Goal: Task Accomplishment & Management: Complete application form

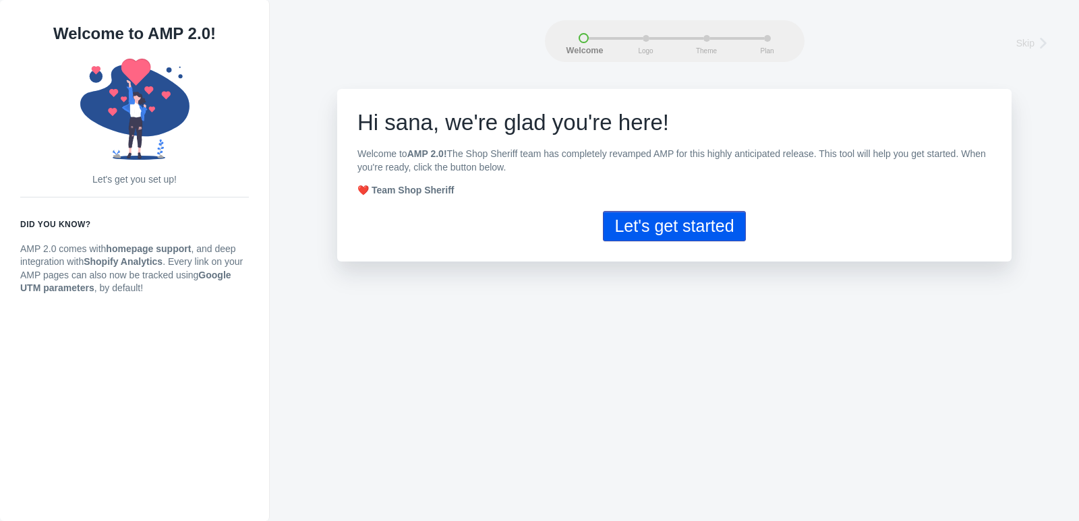
click at [710, 227] on button "Let's get started" at bounding box center [674, 226] width 142 height 30
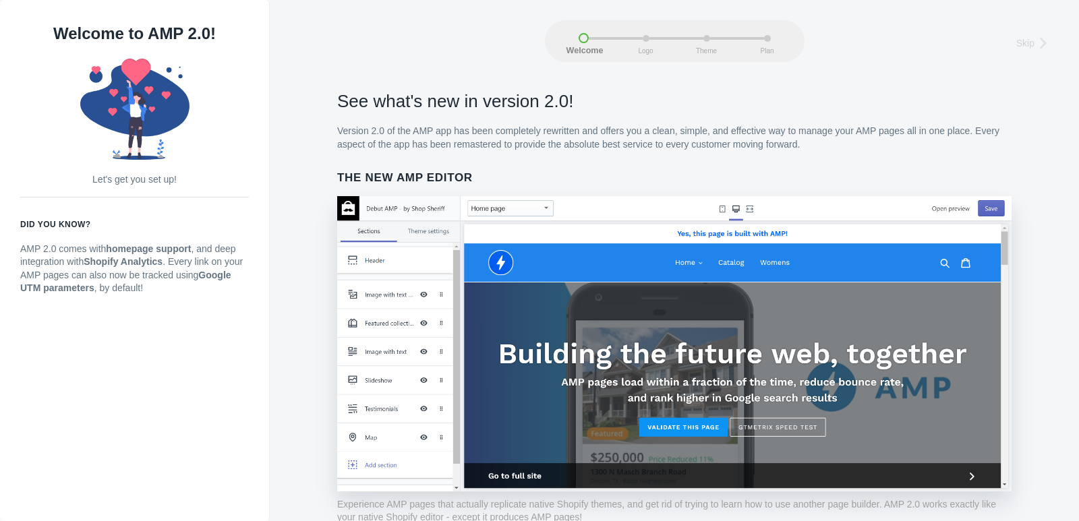
scroll to position [68, 0]
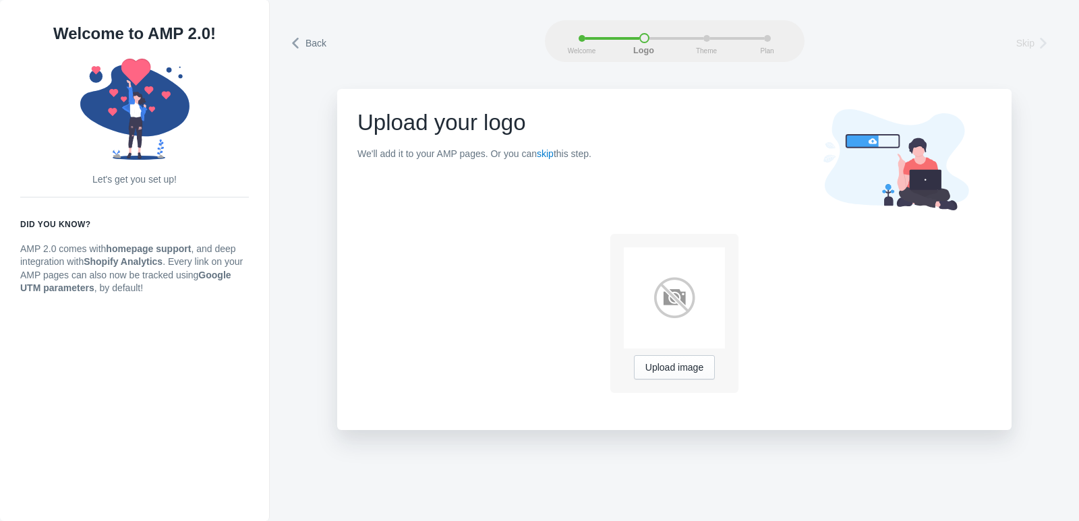
click at [678, 279] on div "Upload image" at bounding box center [674, 313] width 128 height 159
click at [679, 262] on img at bounding box center [674, 298] width 101 height 101
click at [670, 364] on span "Upload image" at bounding box center [674, 368] width 58 height 11
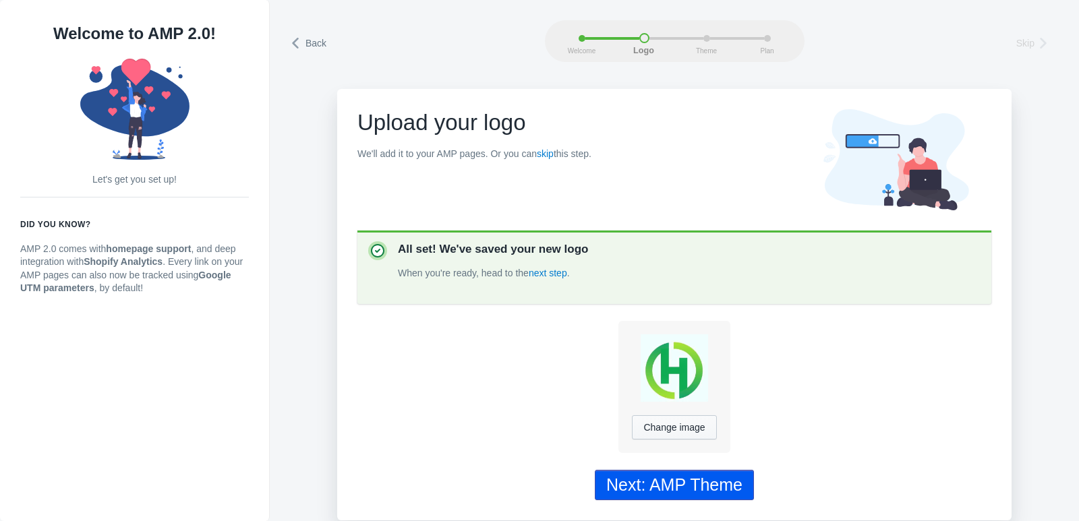
click at [670, 492] on div "Next: AMP Theme" at bounding box center [674, 486] width 136 height 20
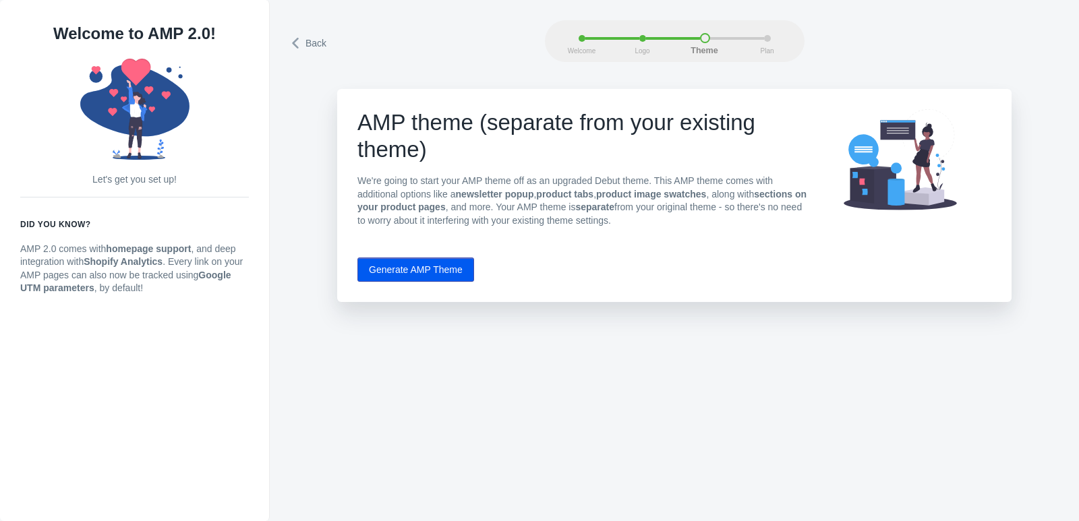
click at [662, 409] on div "Back Welcome Logo Theme Plan Back Welcome Logo Theme Plan AMP theme (separate f…" at bounding box center [674, 260] width 809 height 521
